Goal: Task Accomplishment & Management: Use online tool/utility

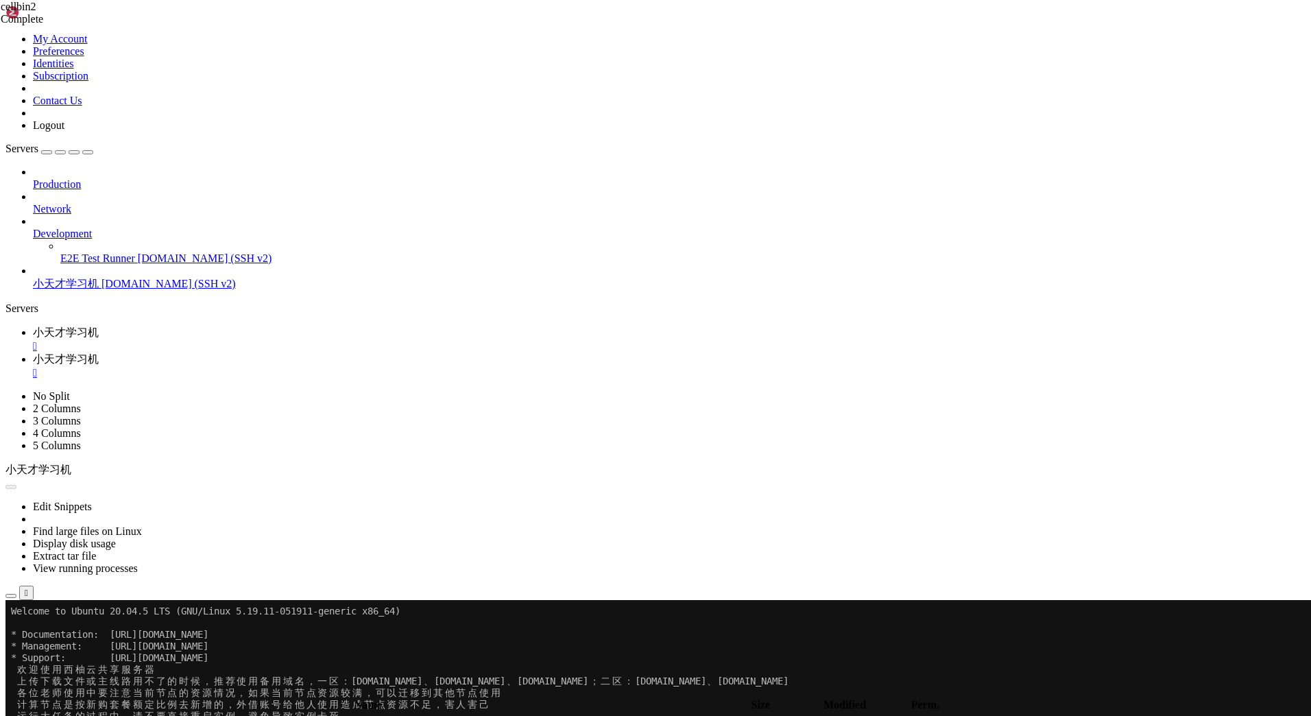
drag, startPoint x: 746, startPoint y: 190, endPoint x: 737, endPoint y: 184, distance: 11.1
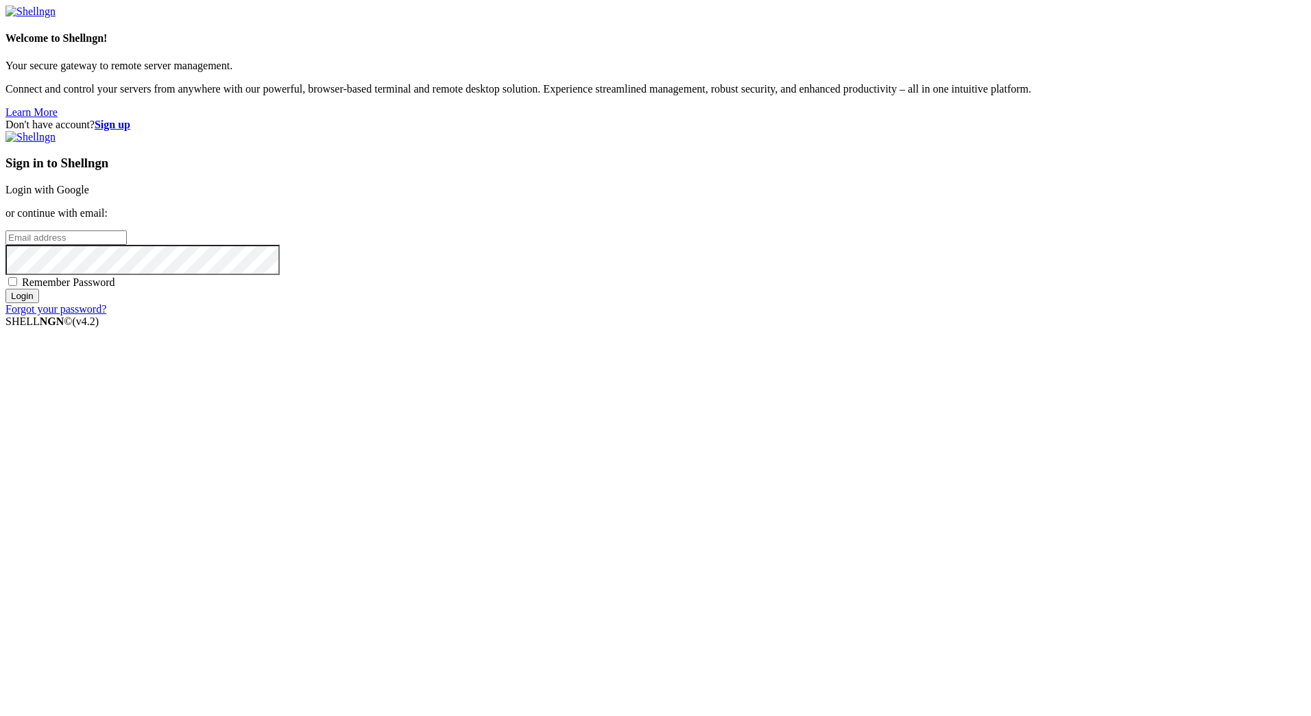
click at [89, 195] on link "Login with Google" at bounding box center [47, 190] width 84 height 12
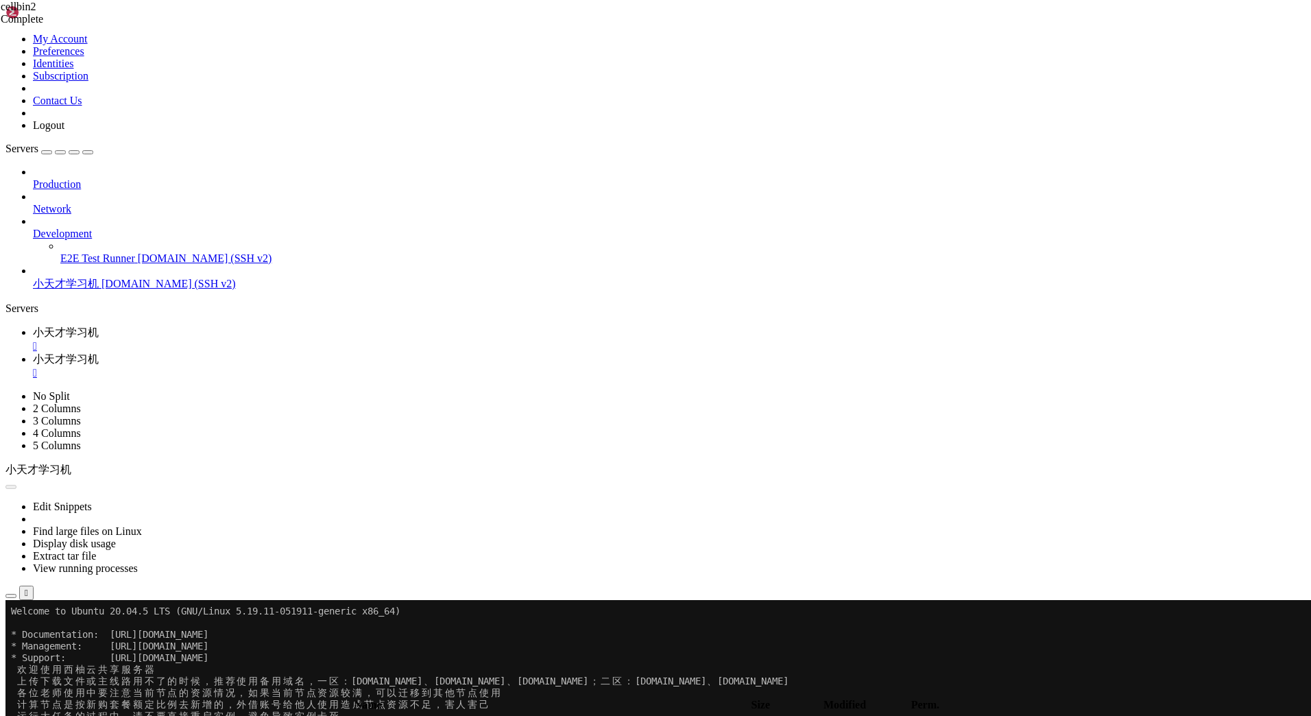
click at [60, 638] on button "Reconnect" at bounding box center [32, 645] width 55 height 14
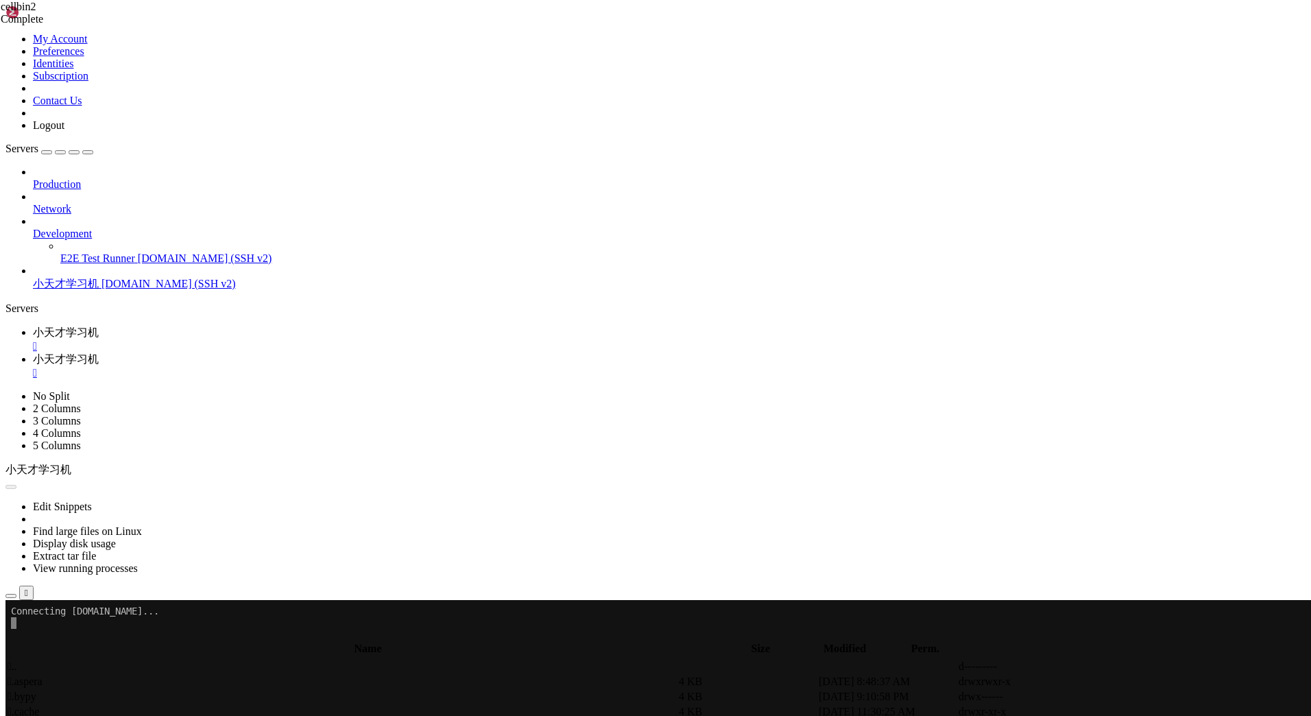
click at [11, 596] on icon "button" at bounding box center [11, 596] width 0 height 0
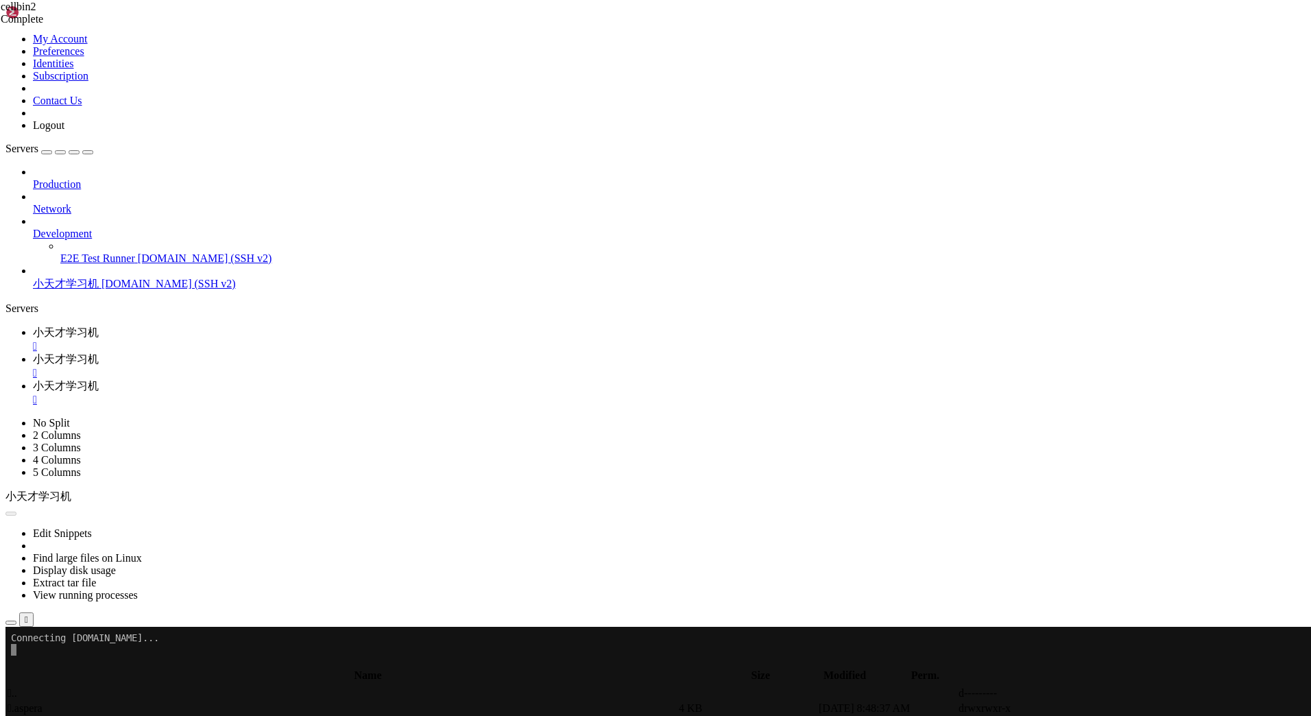
click at [99, 380] on span "小天才学习机" at bounding box center [66, 386] width 66 height 12
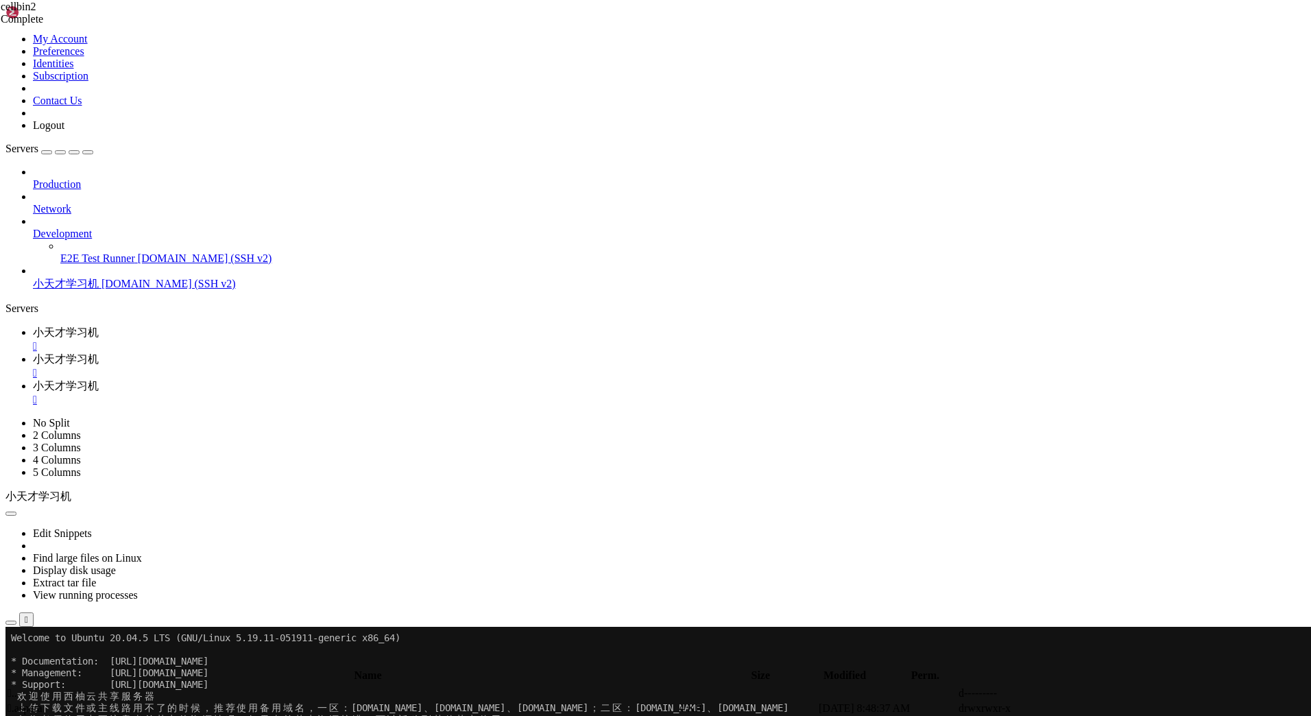
click at [99, 353] on span "小天才学习机" at bounding box center [66, 359] width 66 height 12
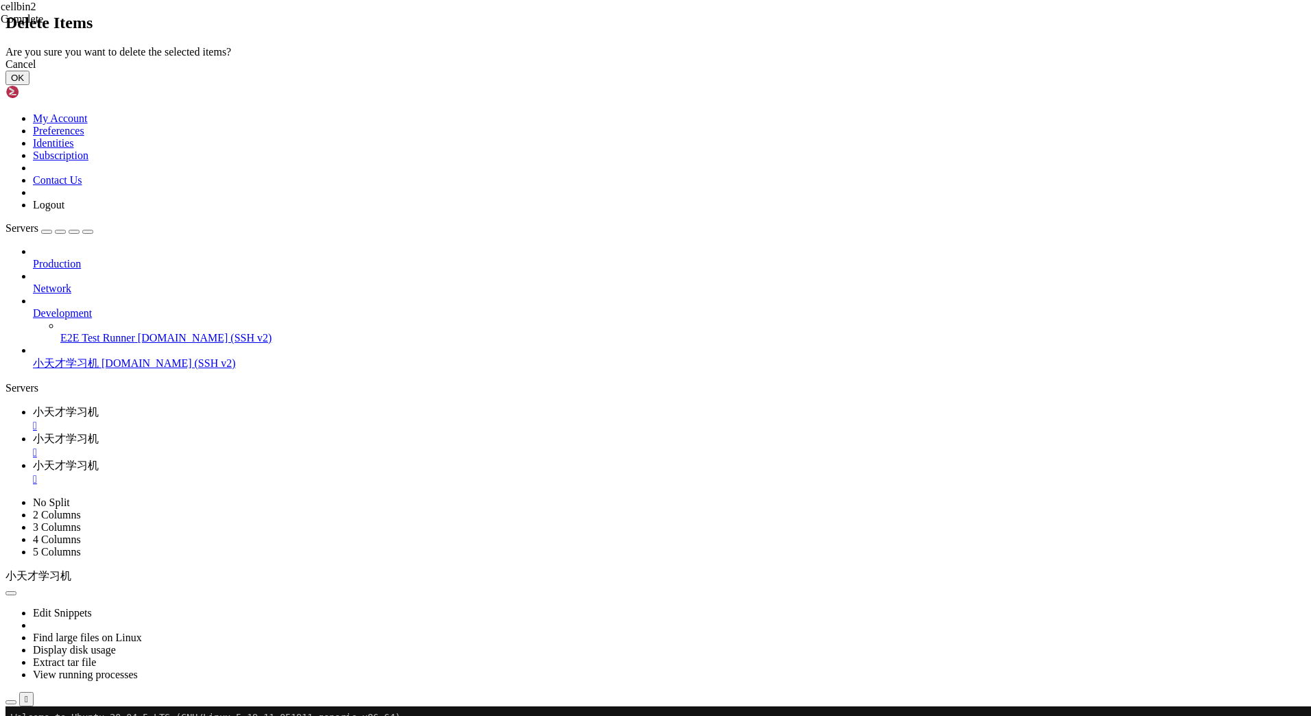
drag, startPoint x: 815, startPoint y: 404, endPoint x: 803, endPoint y: 406, distance: 11.7
click at [29, 85] on button "OK" at bounding box center [17, 78] width 24 height 14
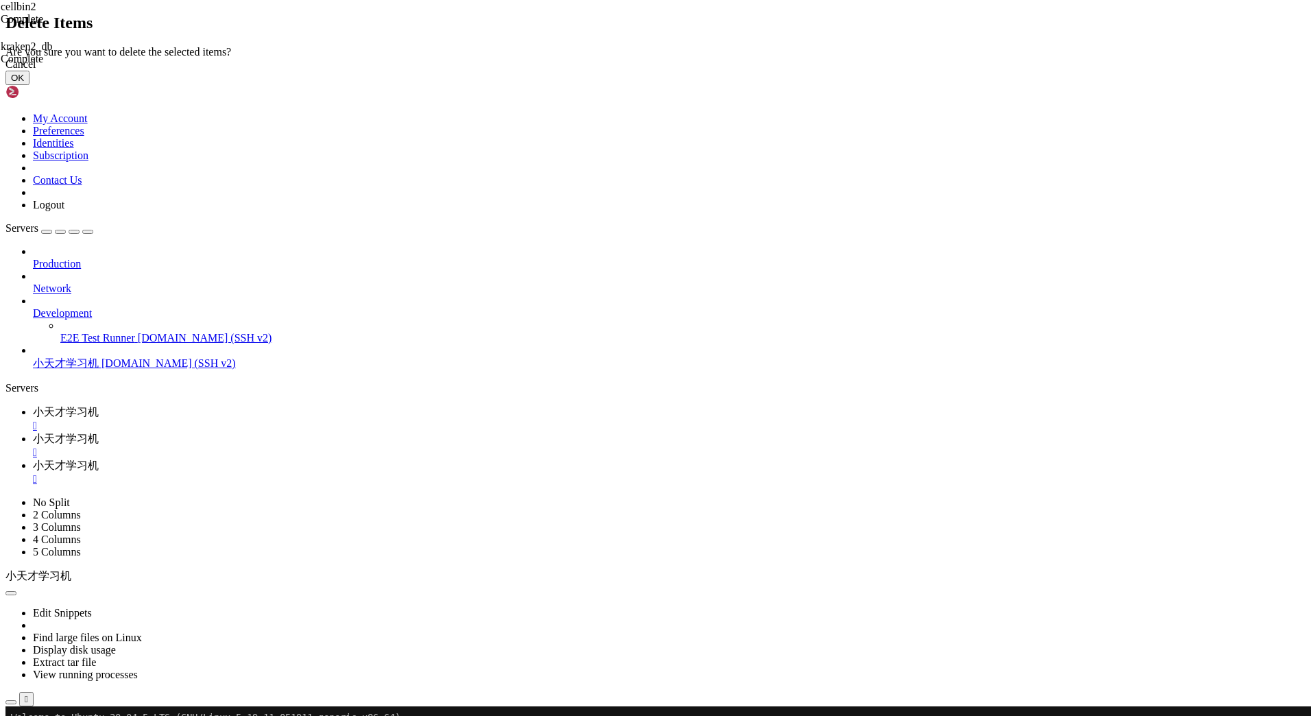
click at [29, 85] on button "OK" at bounding box center [17, 78] width 24 height 14
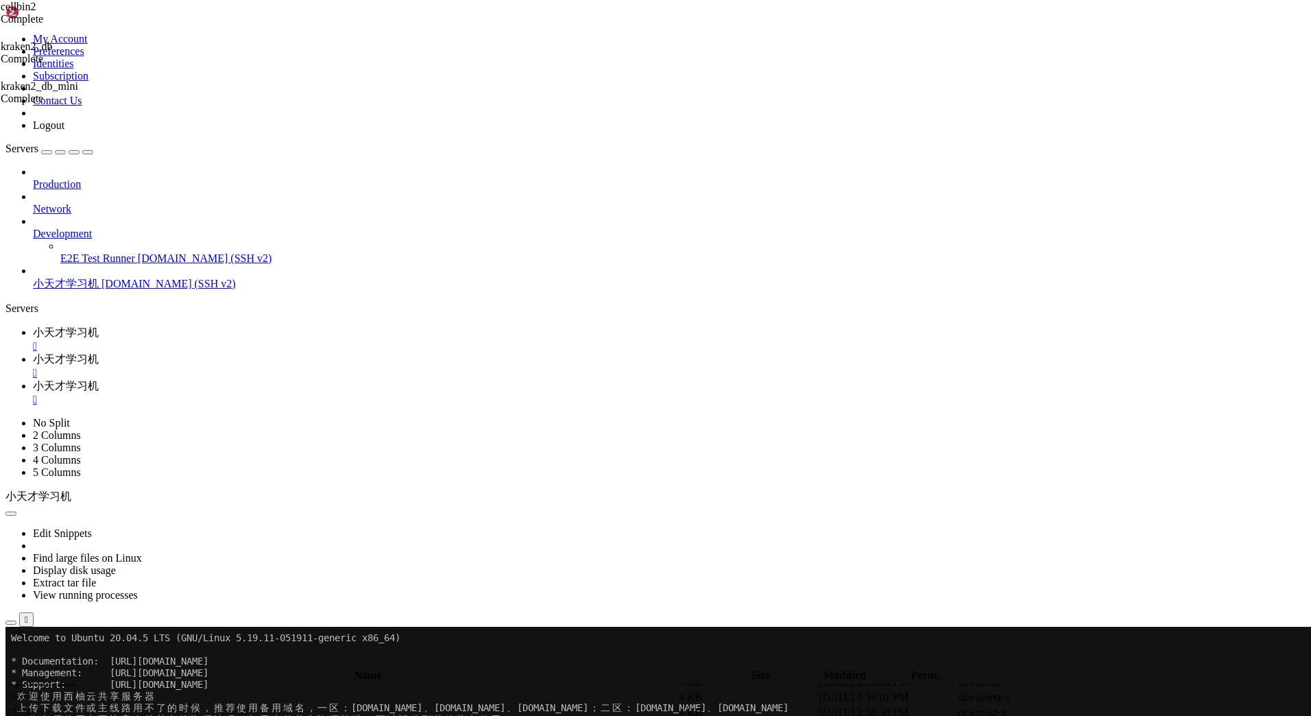
click at [66, 600] on span " mambaforge" at bounding box center [37, 606] width 59 height 12
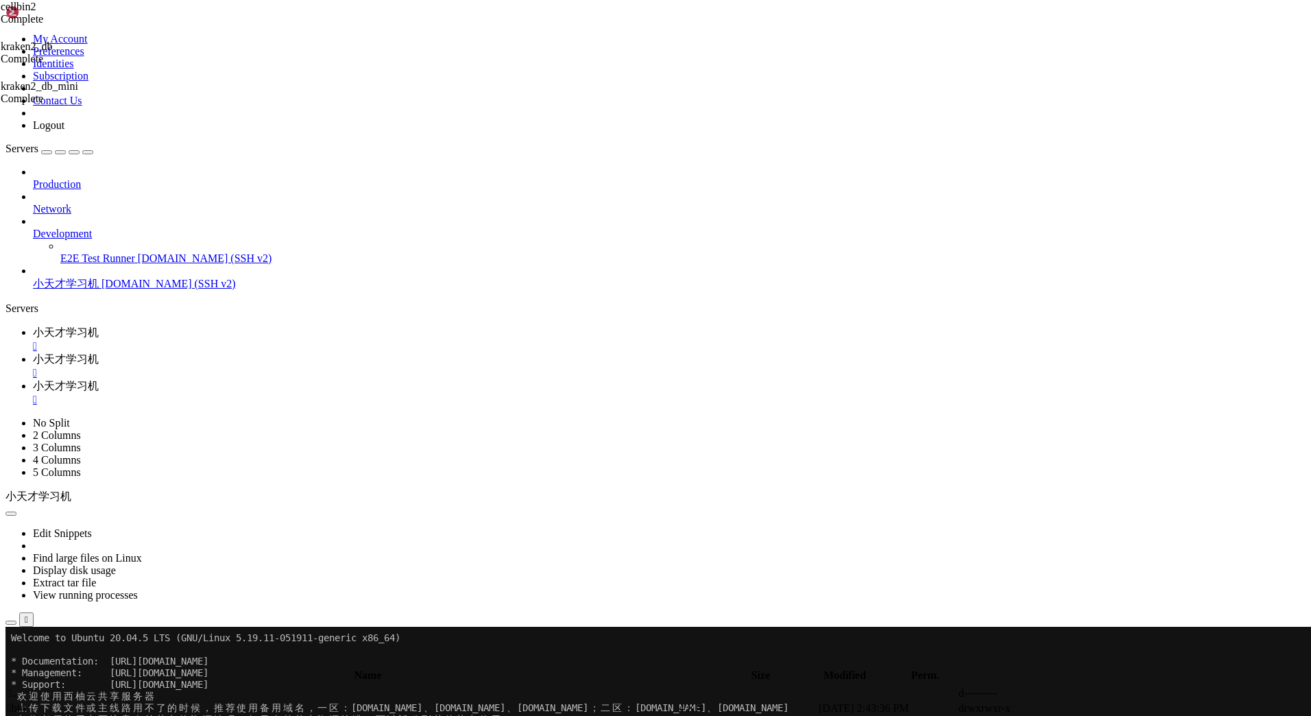
click at [68, 715] on span " metagenome" at bounding box center [38, 723] width 60 height 12
type input "/home/[PERSON_NAME]/mambaforge/envs/metagenome"
